Goal: Information Seeking & Learning: Learn about a topic

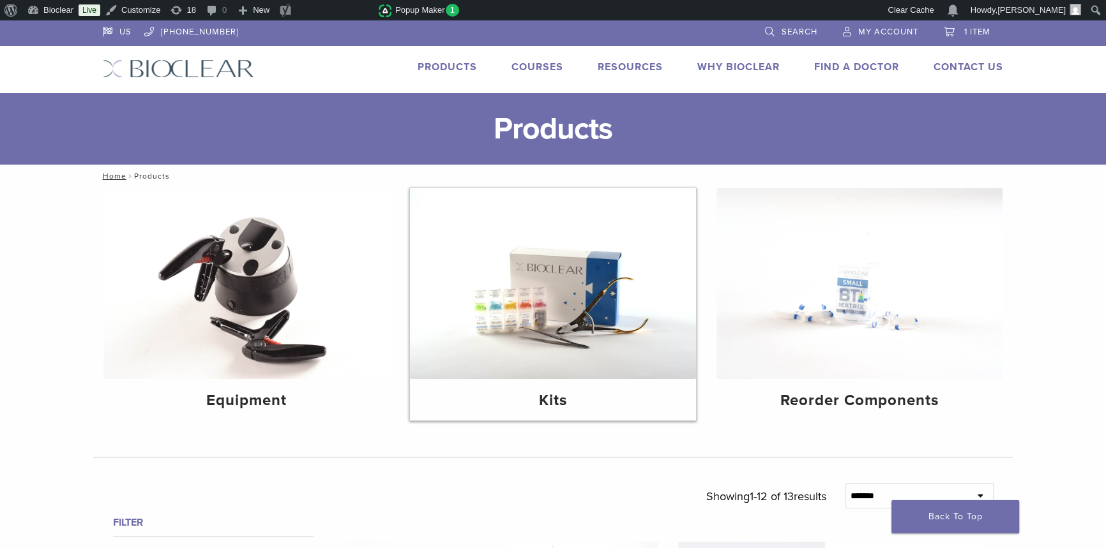
click at [571, 296] on img at bounding box center [553, 283] width 286 height 191
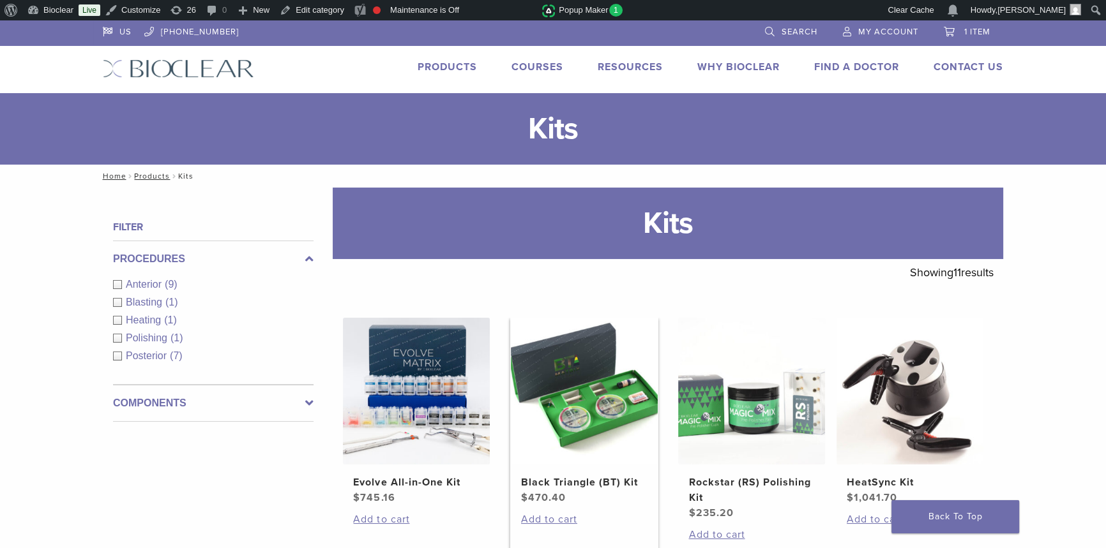
click at [578, 388] on img at bounding box center [584, 391] width 147 height 147
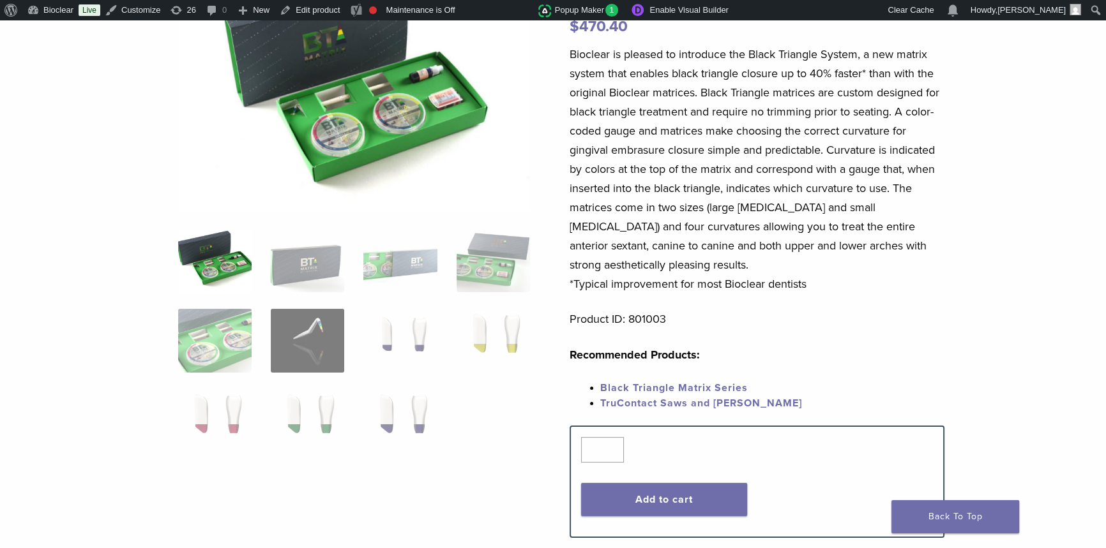
scroll to position [116, 0]
